Goal: Information Seeking & Learning: Check status

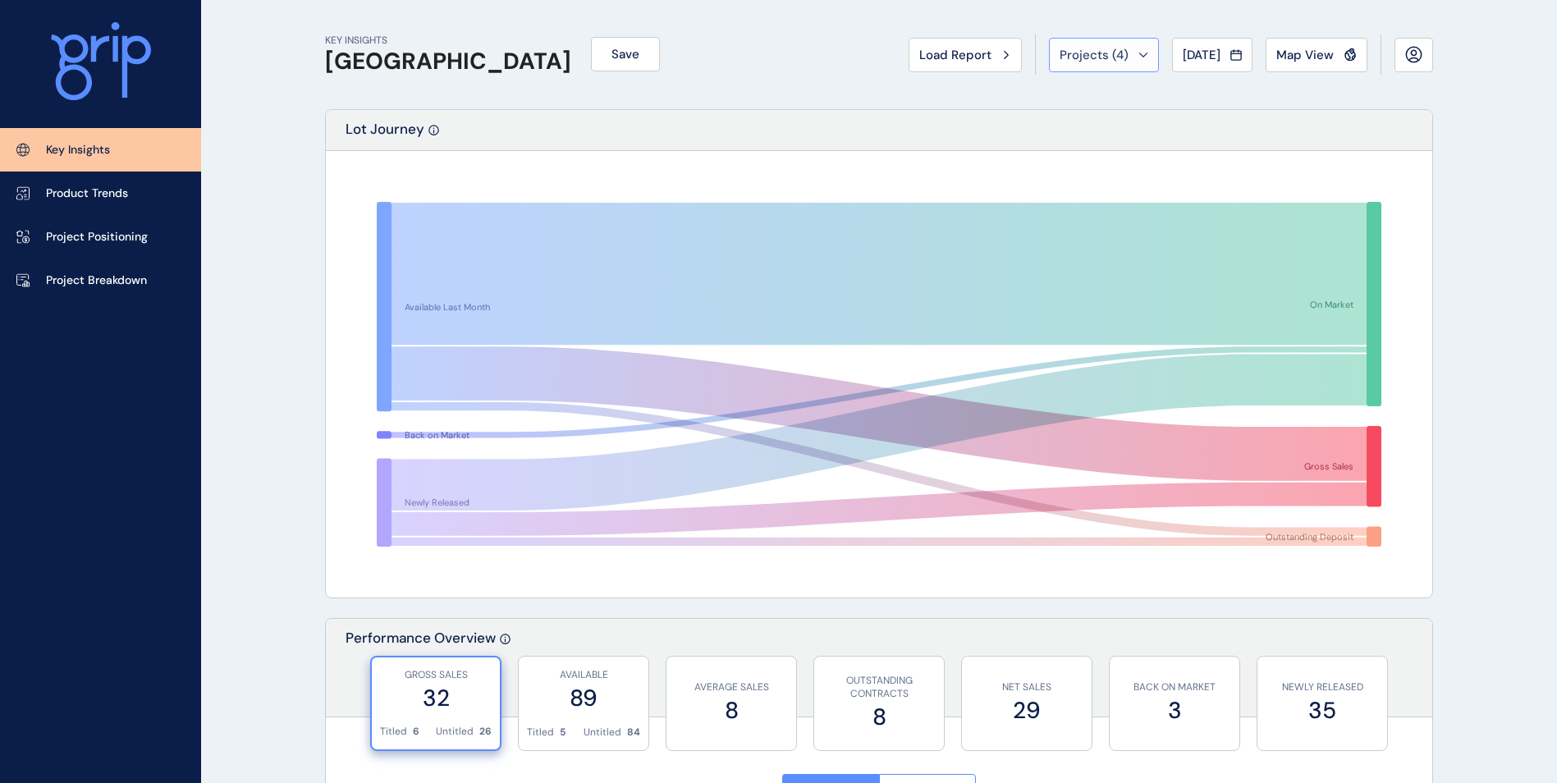
click at [1104, 53] on span "Projects ( 4 )" at bounding box center [1094, 55] width 69 height 16
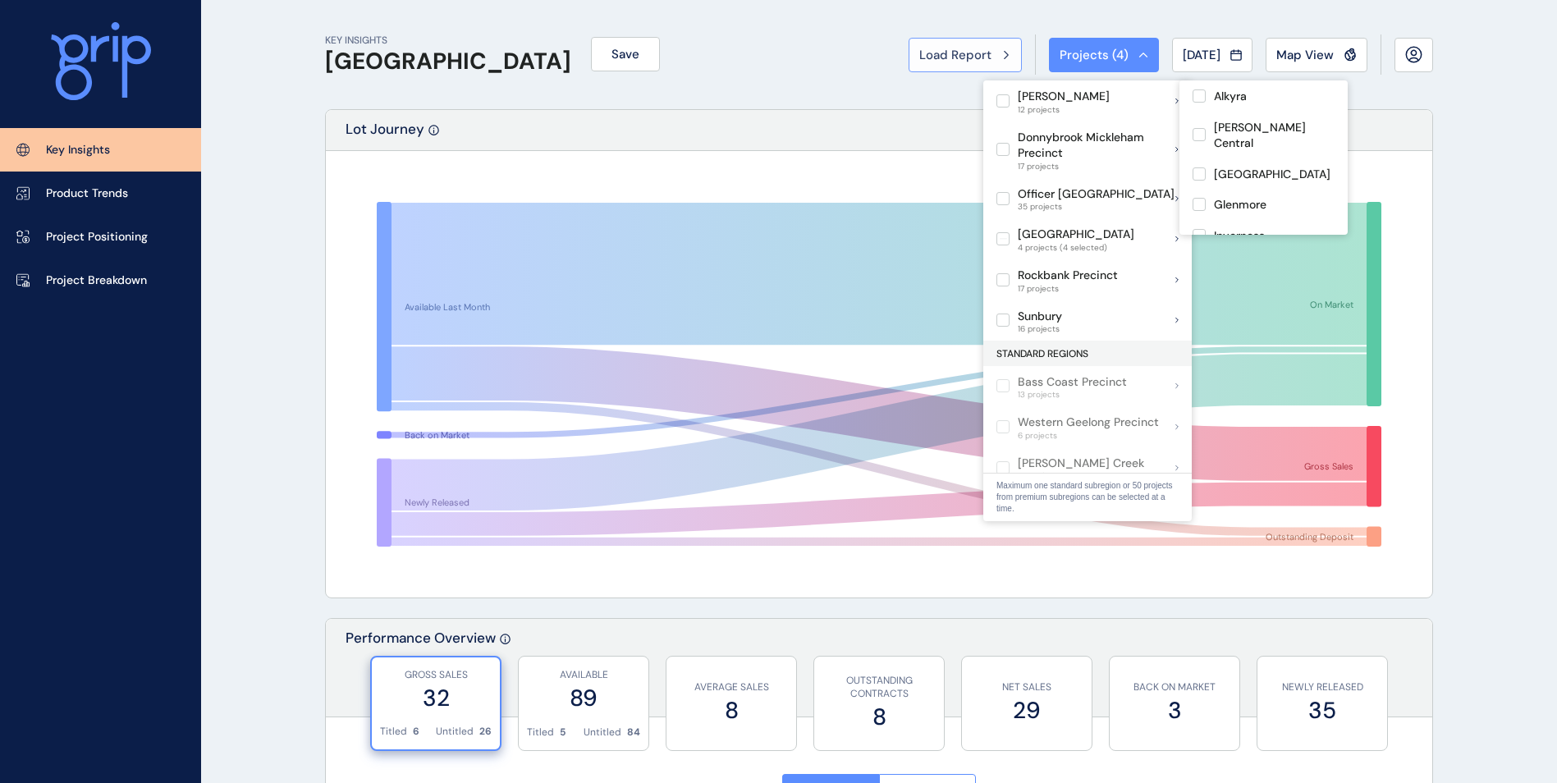
click at [938, 45] on button "Load Report" at bounding box center [965, 55] width 113 height 34
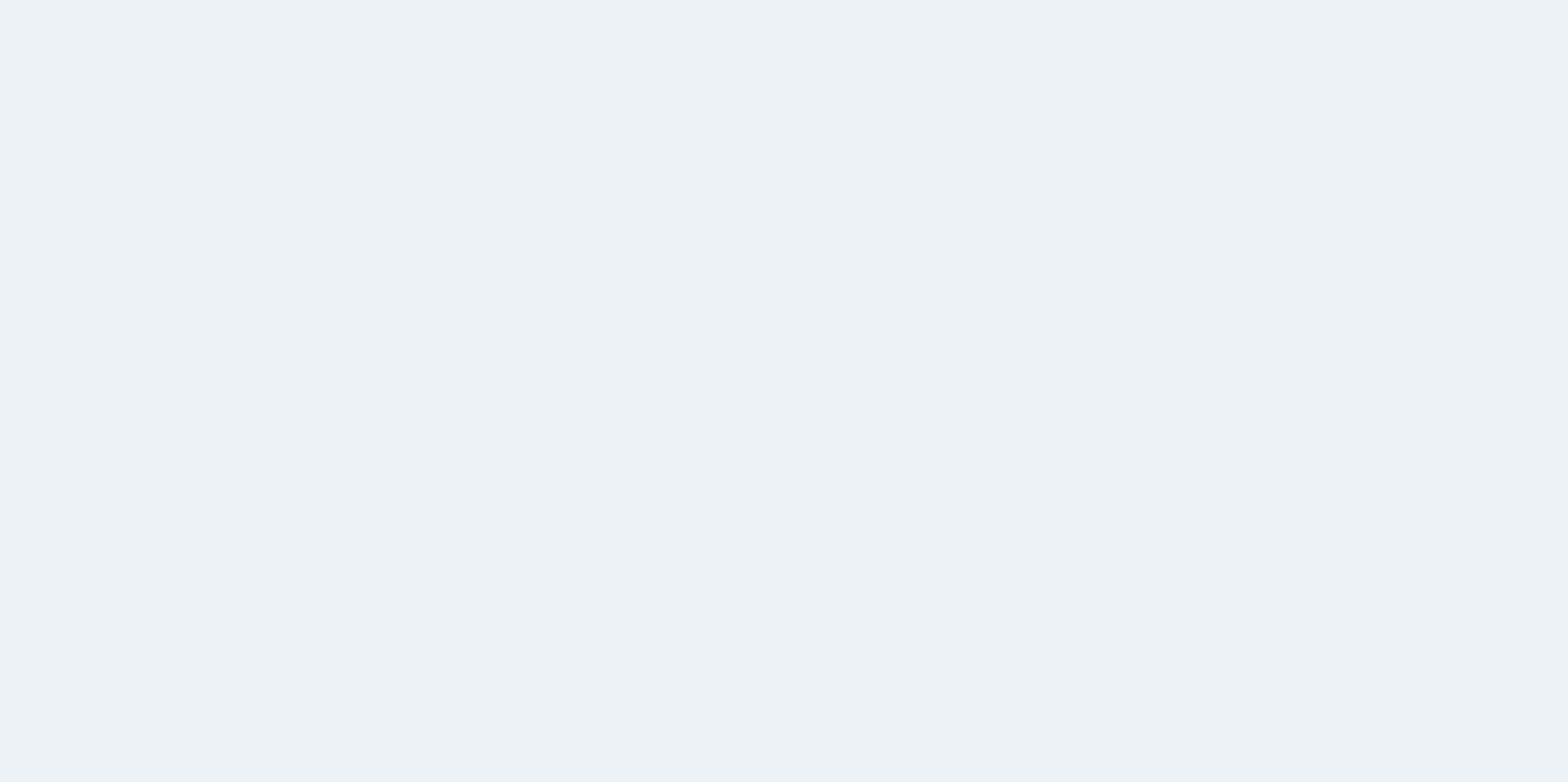
click at [399, 151] on html at bounding box center [784, 391] width 1568 height 782
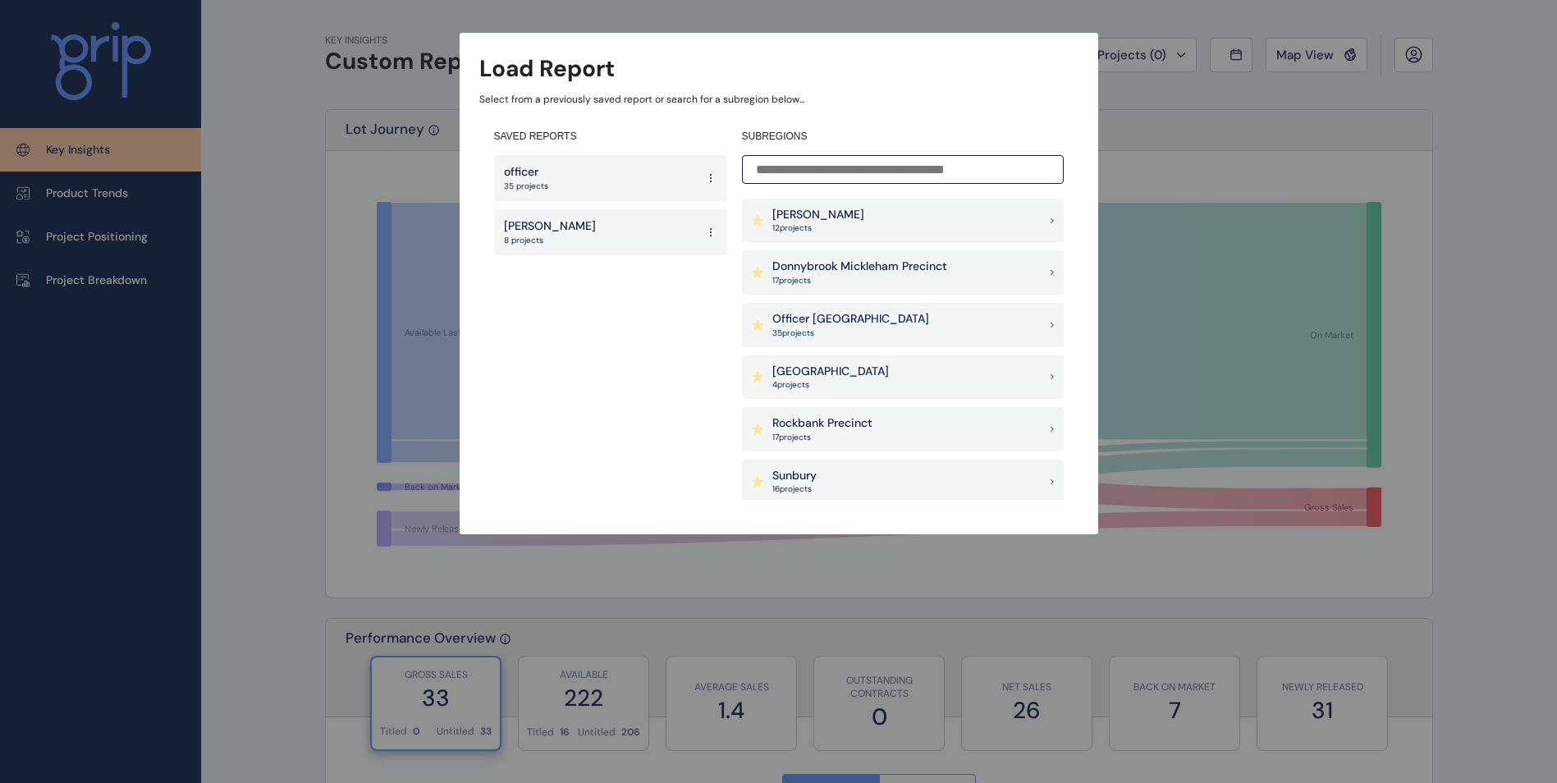
click at [841, 167] on input at bounding box center [903, 169] width 322 height 29
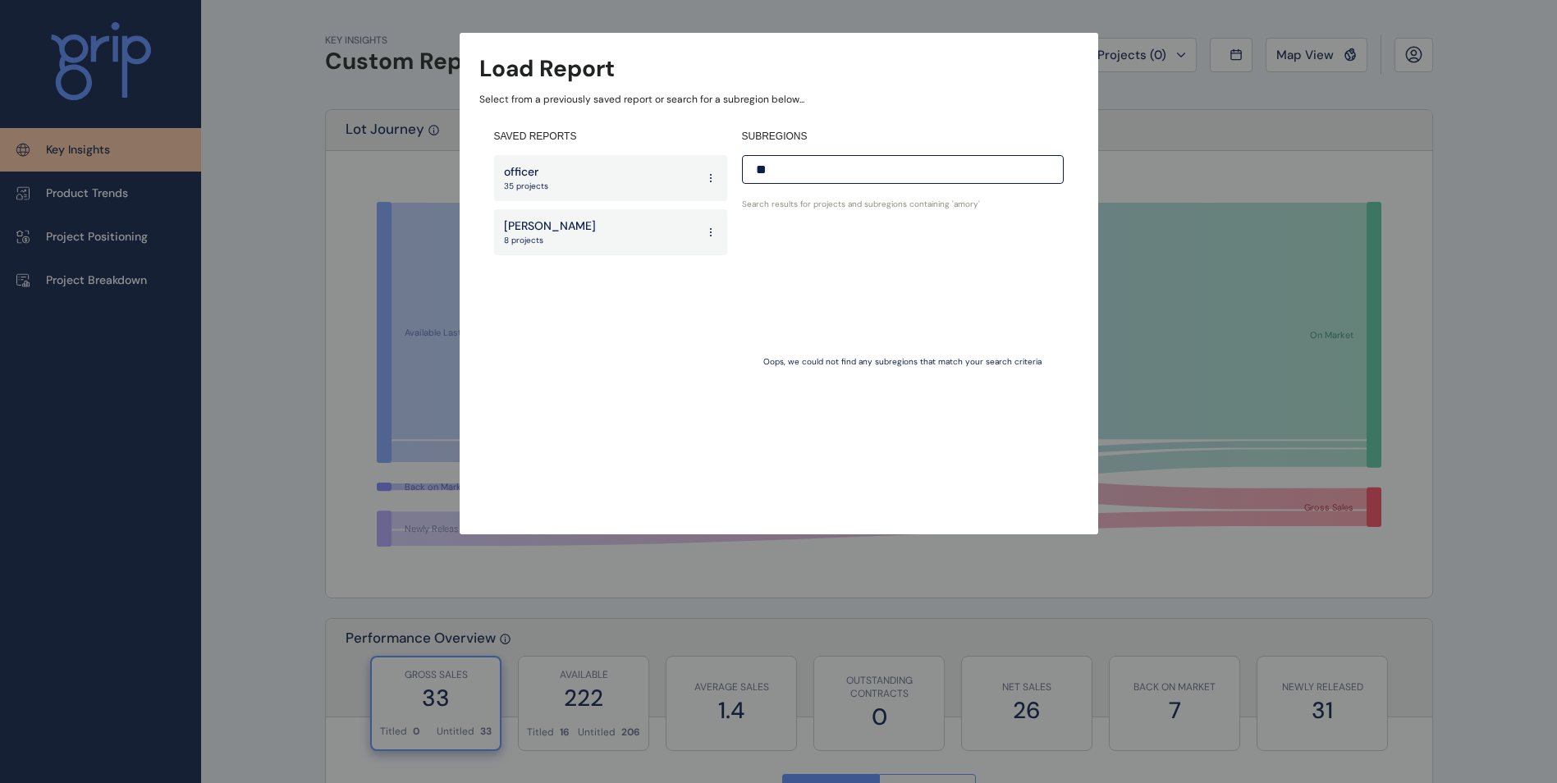
type input "*"
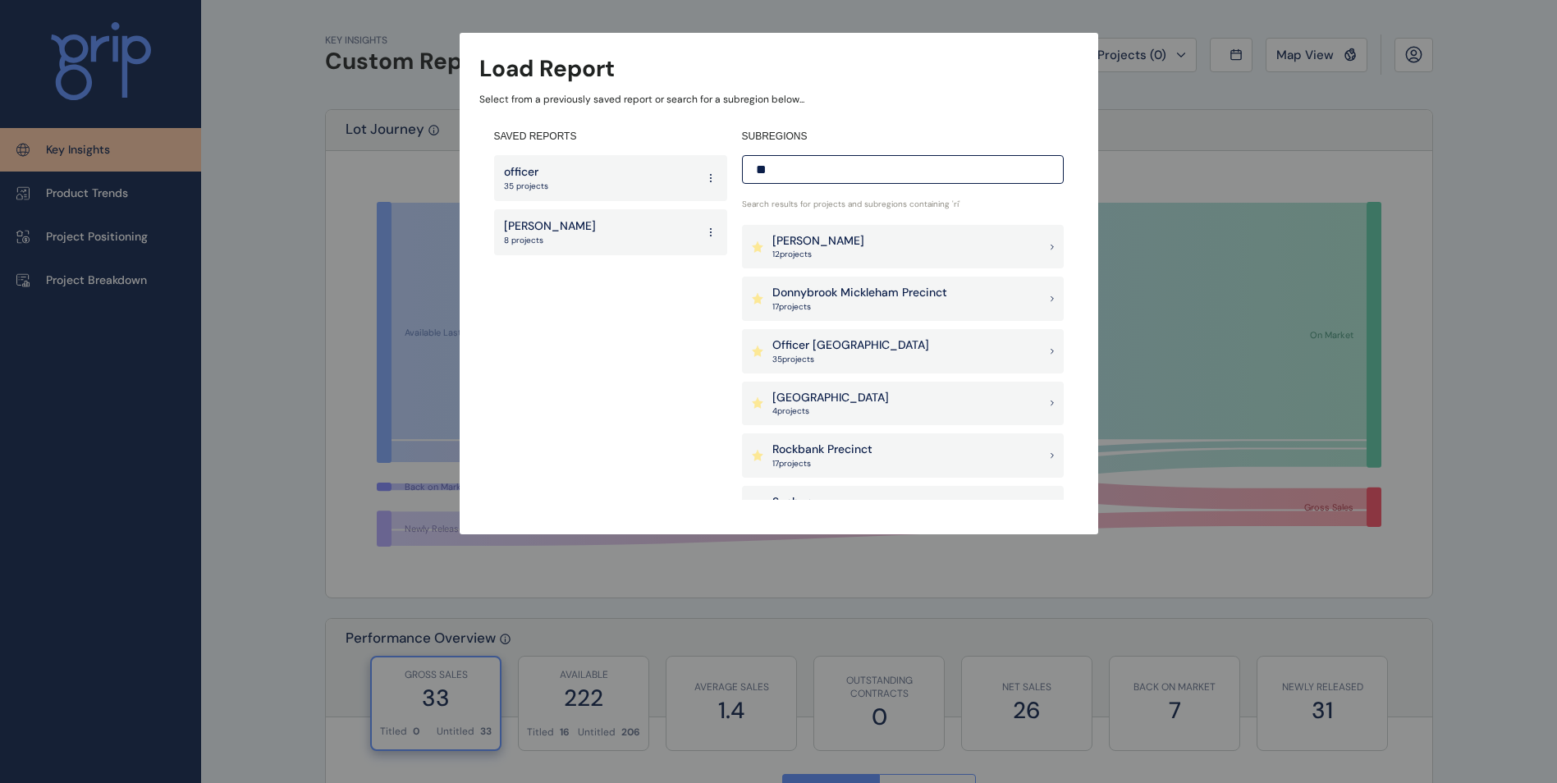
type input "*"
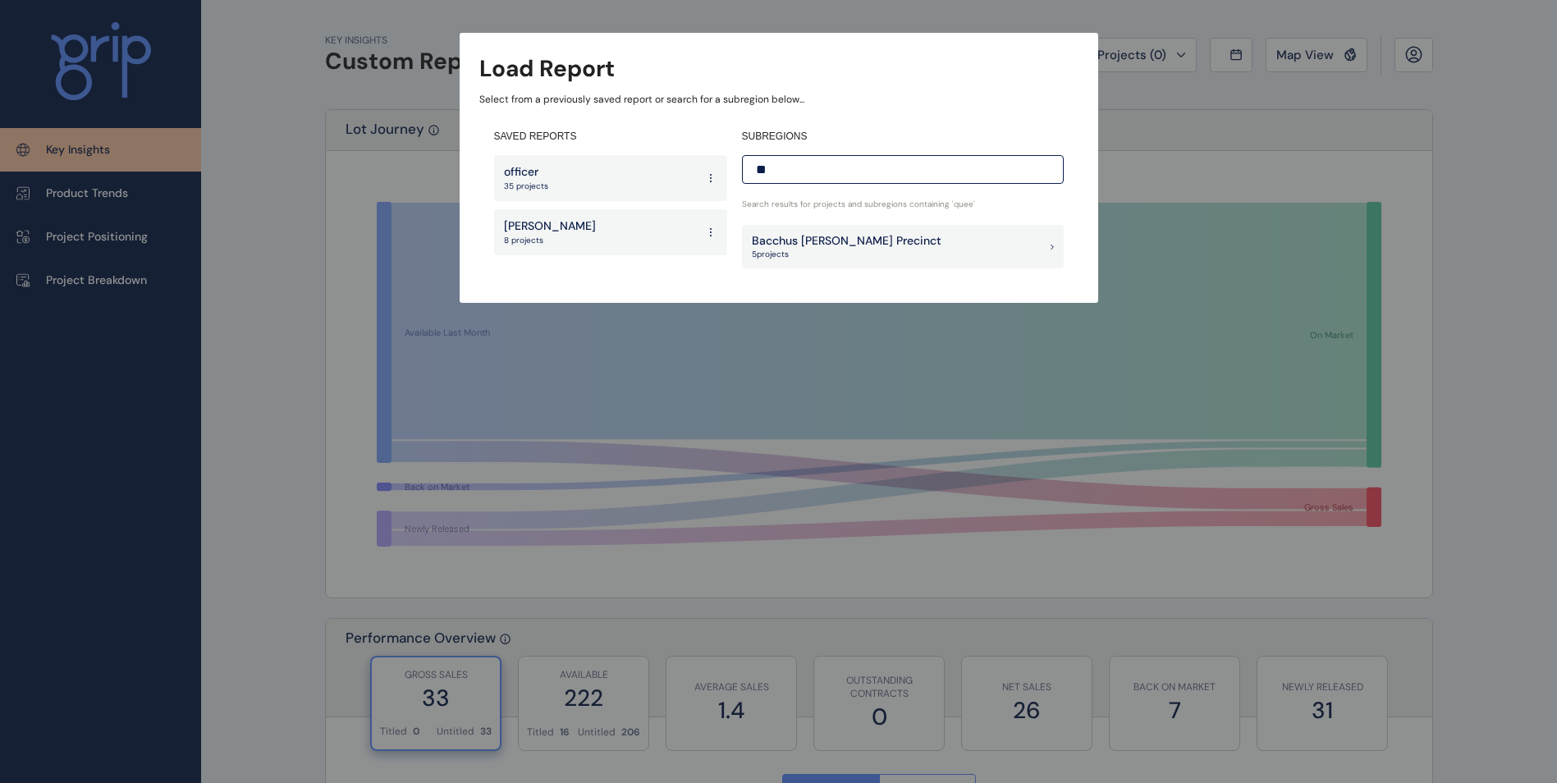
type input "*"
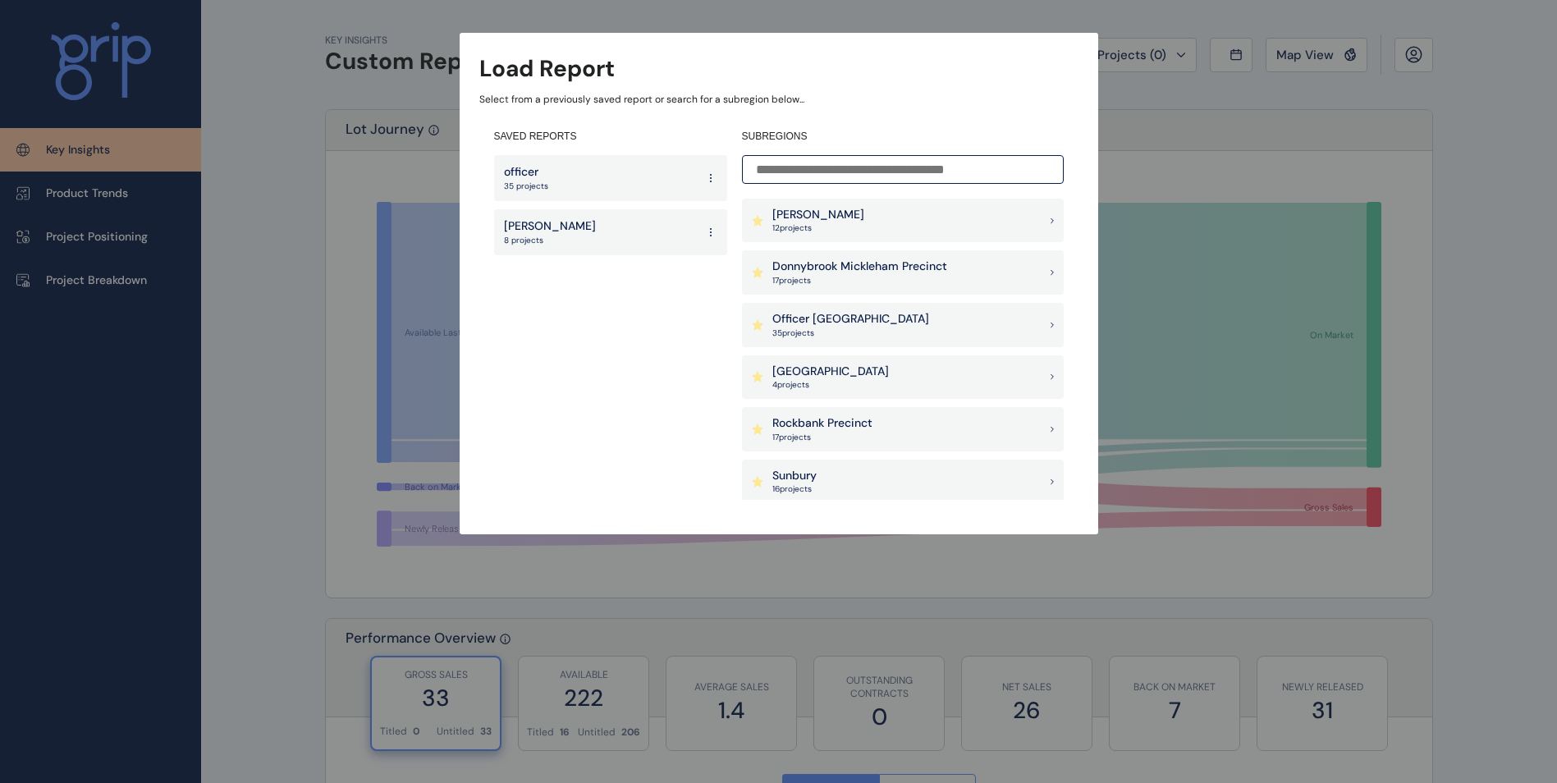
type input "*"
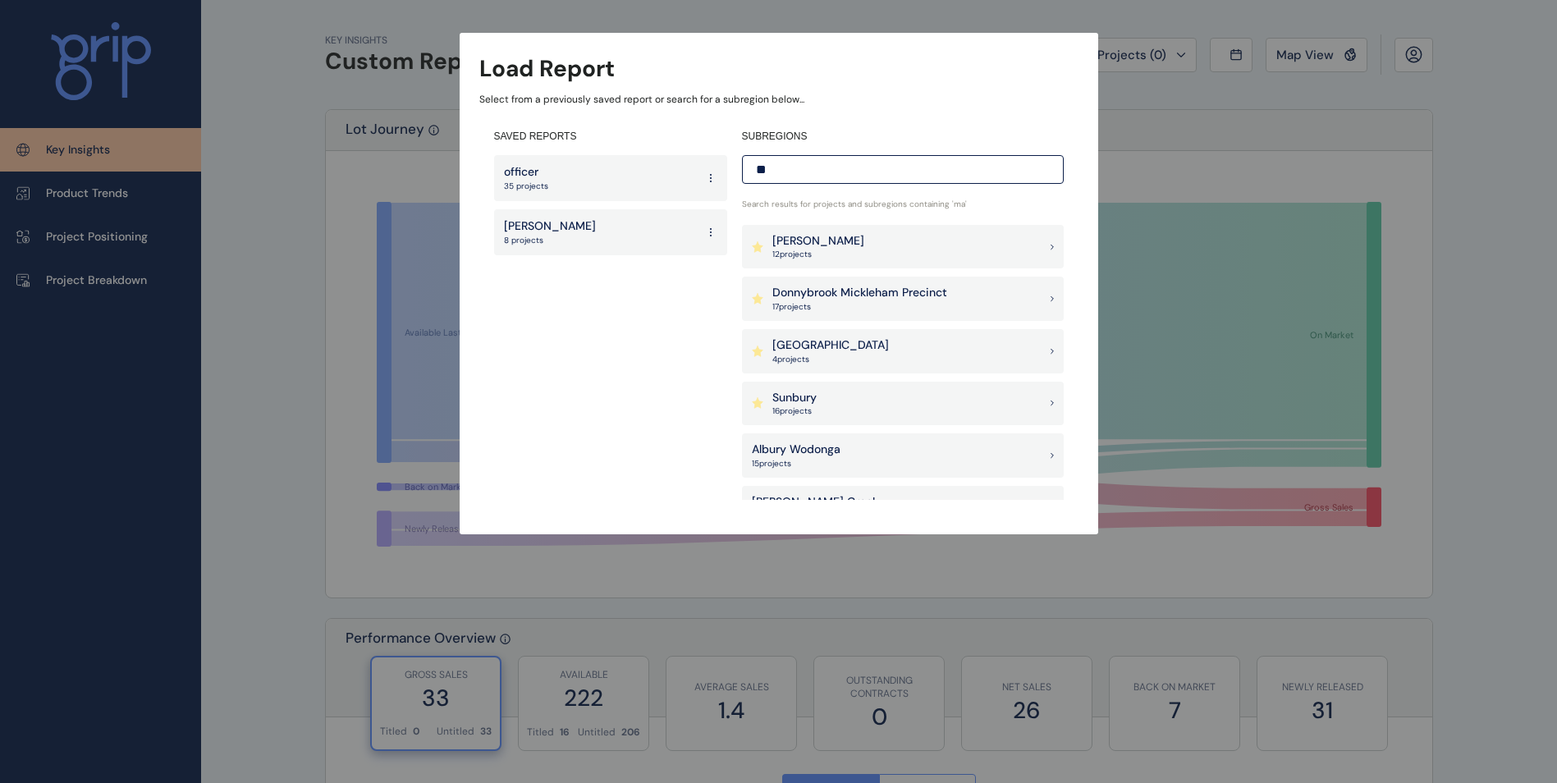
type input "*"
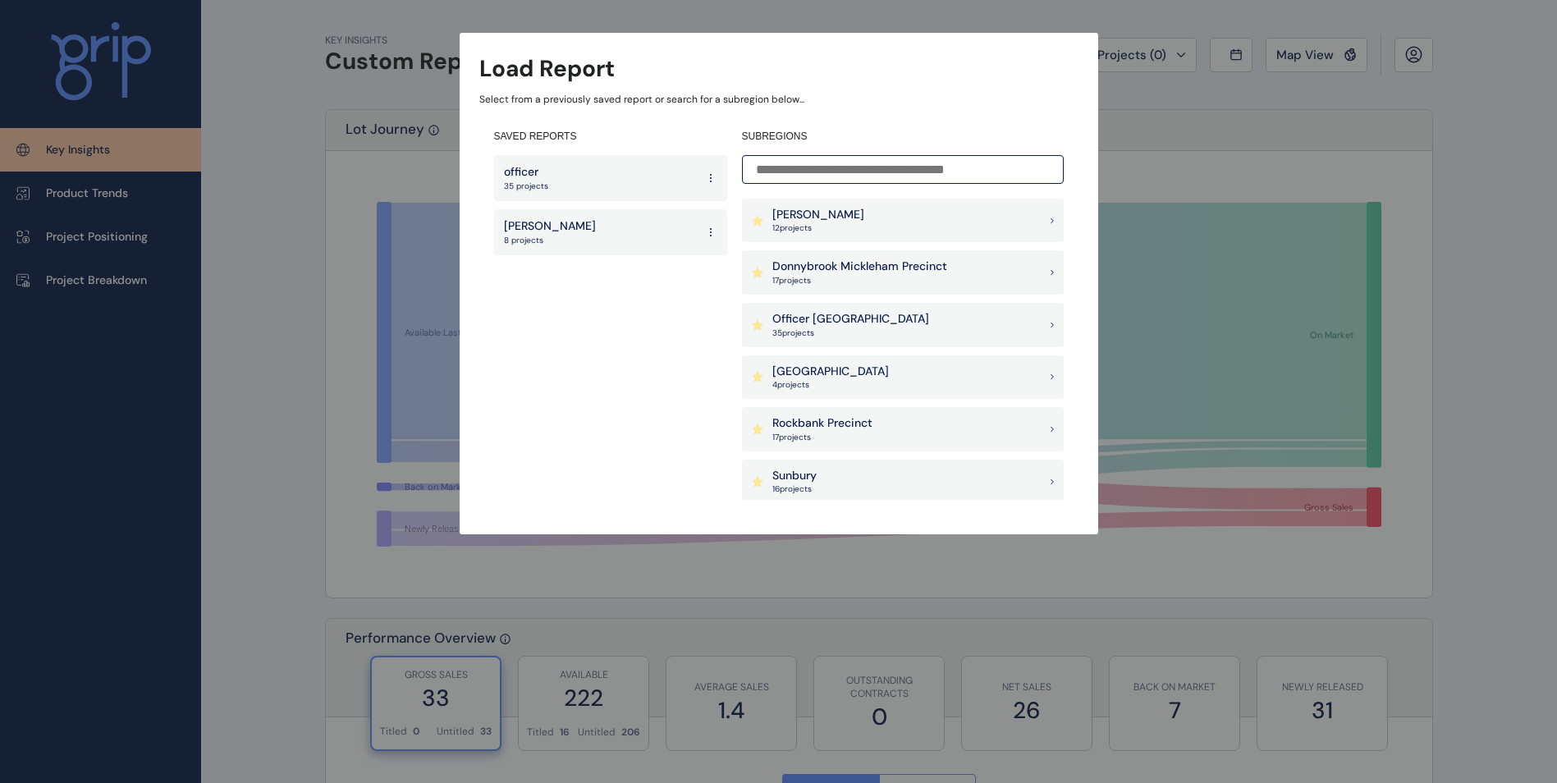
click at [1442, 140] on div "Load Report Select from a previously saved report or search for a subregion bel…" at bounding box center [778, 251] width 1557 height 502
